Goal: Task Accomplishment & Management: Use online tool/utility

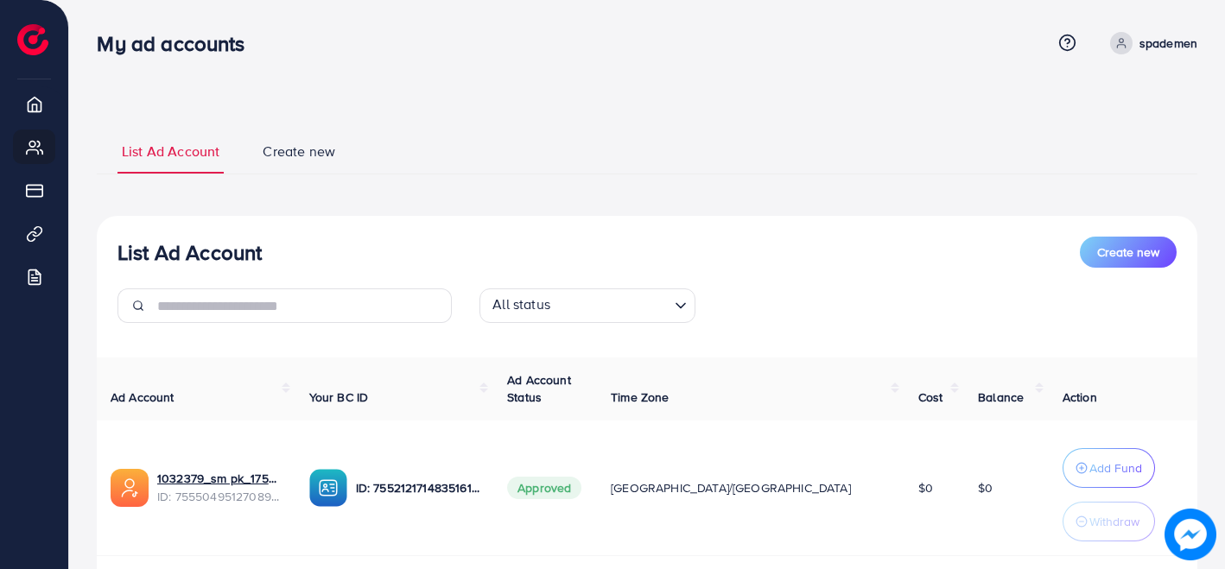
scroll to position [244, 0]
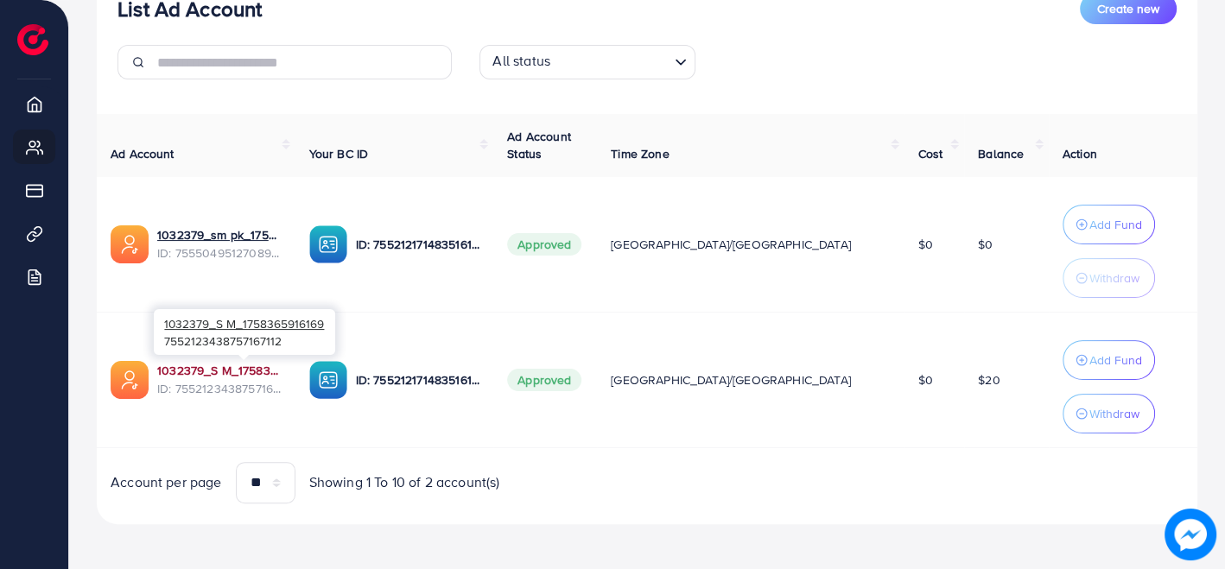
click at [250, 373] on link "1032379_S M_1758365916169" at bounding box center [219, 370] width 124 height 17
click at [274, 368] on link "1032379_S M_1758365916169" at bounding box center [219, 370] width 124 height 17
click at [263, 366] on link "1032379_S M_1758365916169" at bounding box center [219, 370] width 124 height 17
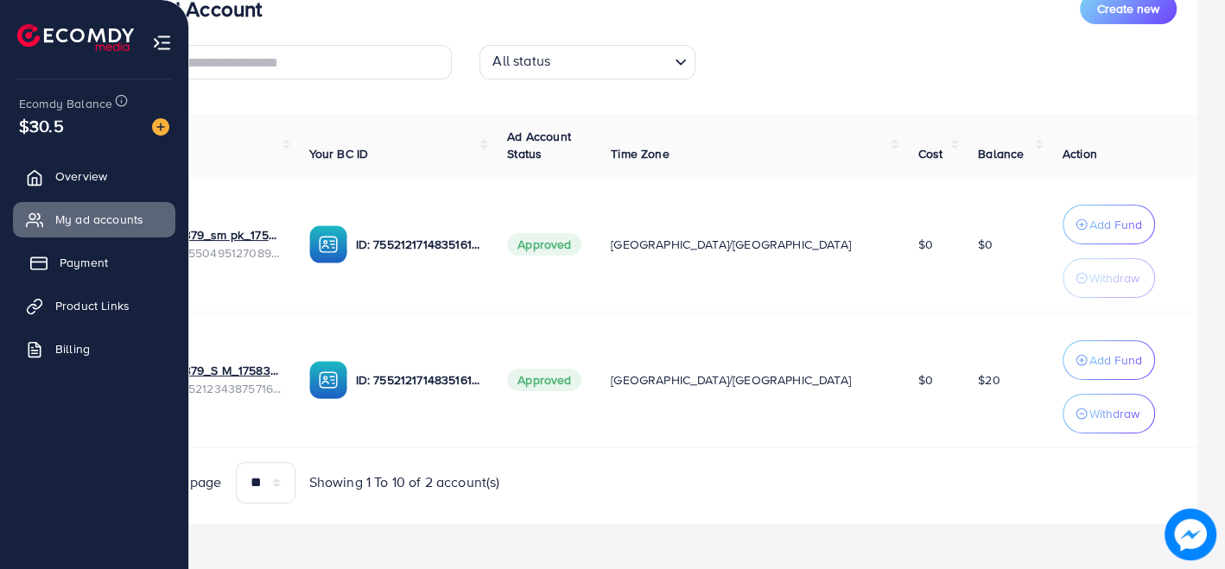
click at [87, 264] on span "Payment" at bounding box center [84, 262] width 48 height 17
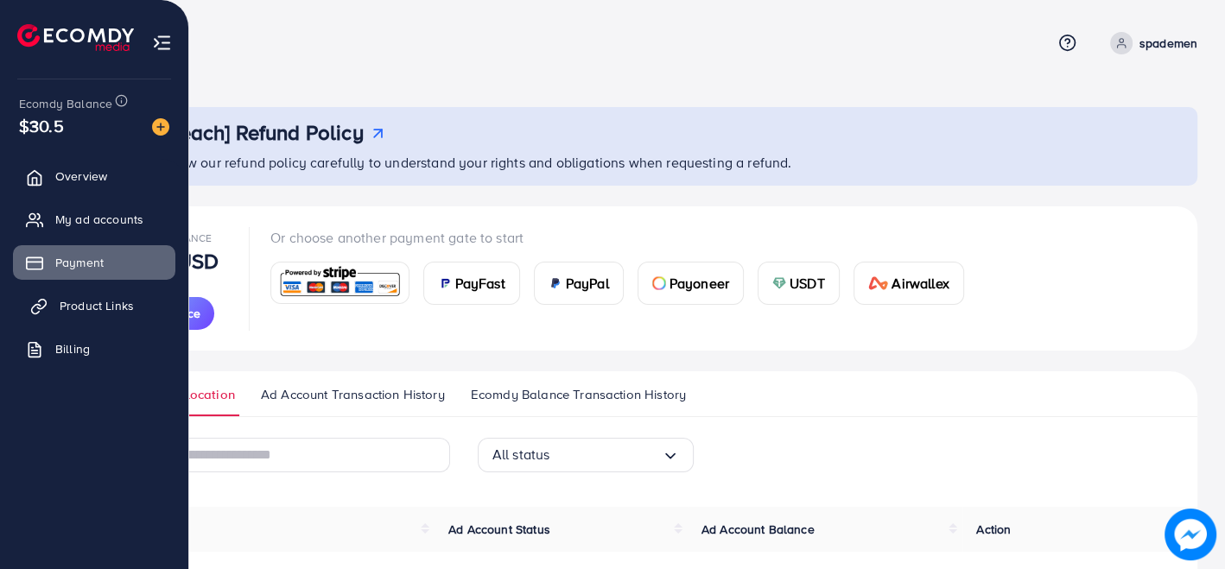
click at [98, 307] on span "Product Links" at bounding box center [97, 305] width 74 height 17
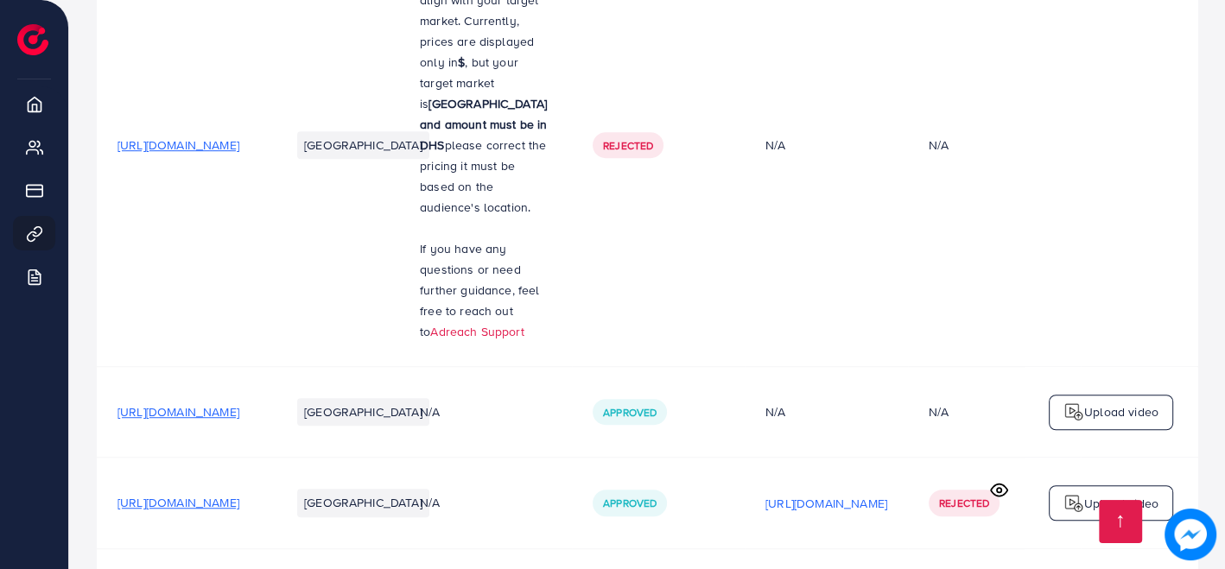
scroll to position [1249, 0]
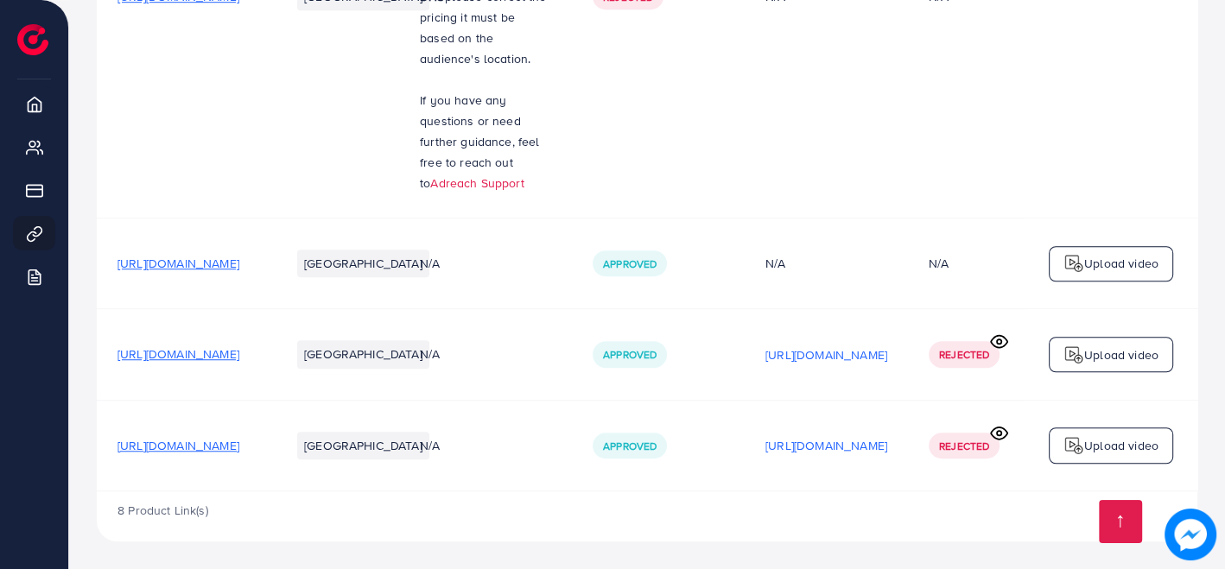
click at [239, 349] on span "[URL][DOMAIN_NAME]" at bounding box center [178, 353] width 122 height 17
click at [239, 353] on span "[URL][DOMAIN_NAME]" at bounding box center [178, 353] width 122 height 17
click at [239, 443] on span "[URL][DOMAIN_NAME]" at bounding box center [178, 445] width 122 height 17
